Goal: Transaction & Acquisition: Subscribe to service/newsletter

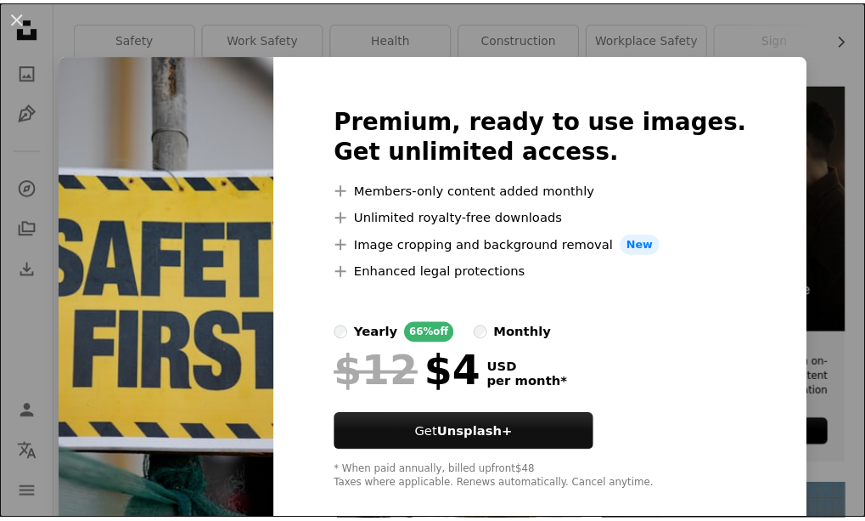
scroll to position [25, 0]
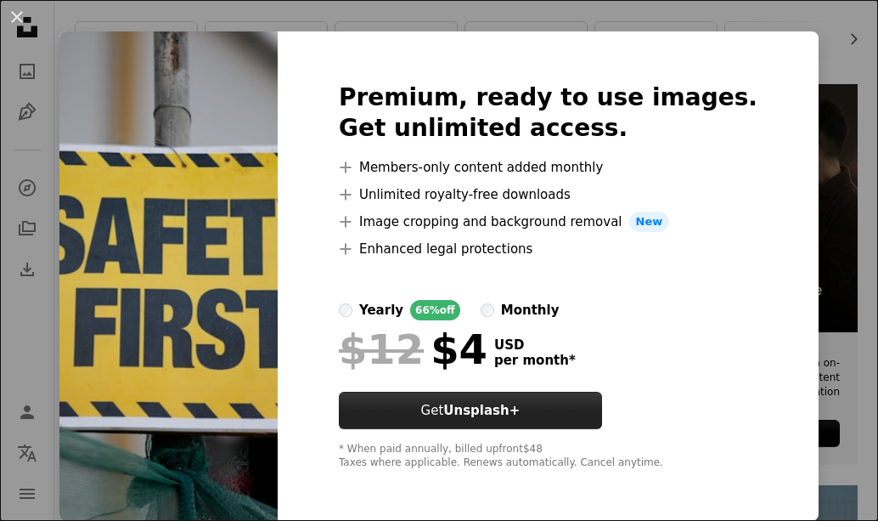
click at [464, 399] on button "Get Unsplash+" at bounding box center [470, 409] width 263 height 37
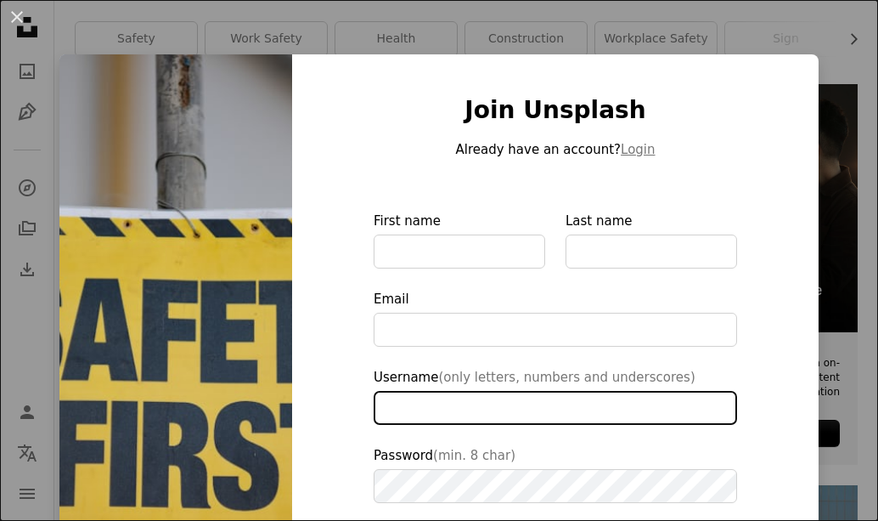
click at [464, 399] on input "Username (only letters, numbers and underscores)" at bounding box center [555, 408] width 363 height 34
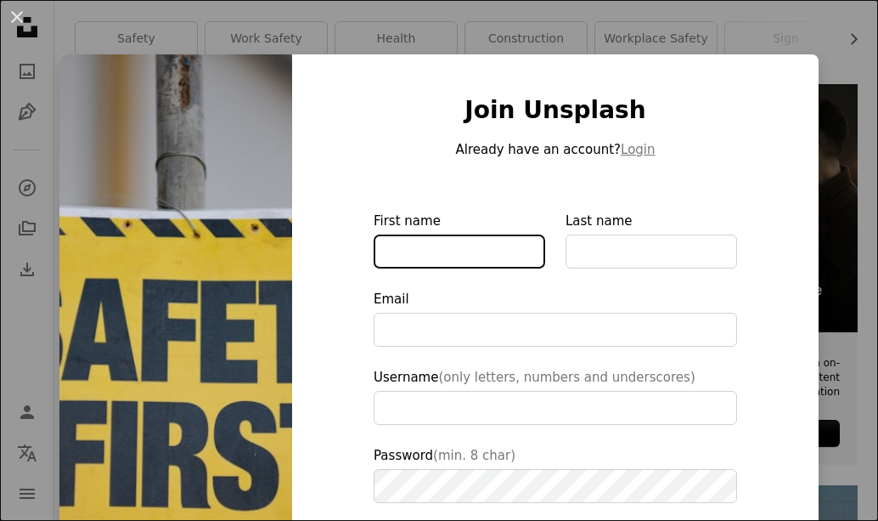
click at [416, 255] on input "First name" at bounding box center [460, 251] width 172 height 34
type input "**********"
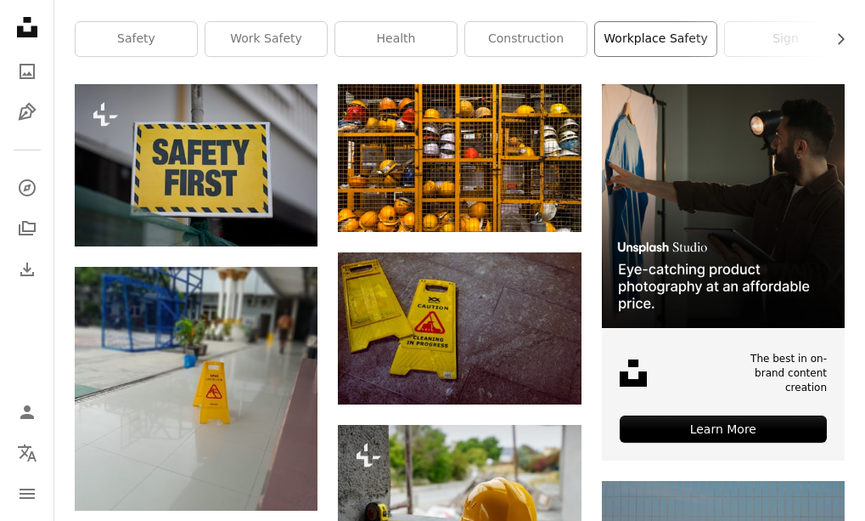
click at [673, 34] on link "workplace safety" at bounding box center [655, 39] width 121 height 34
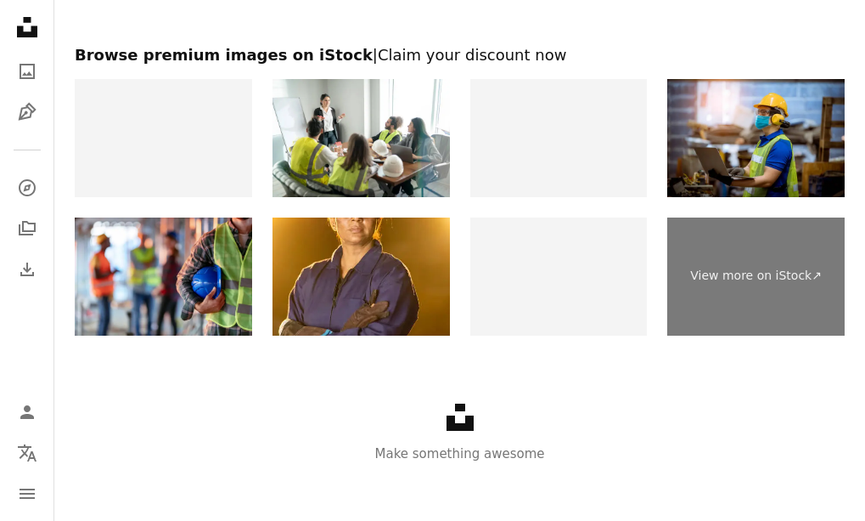
scroll to position [2348, 0]
